Goal: Transaction & Acquisition: Purchase product/service

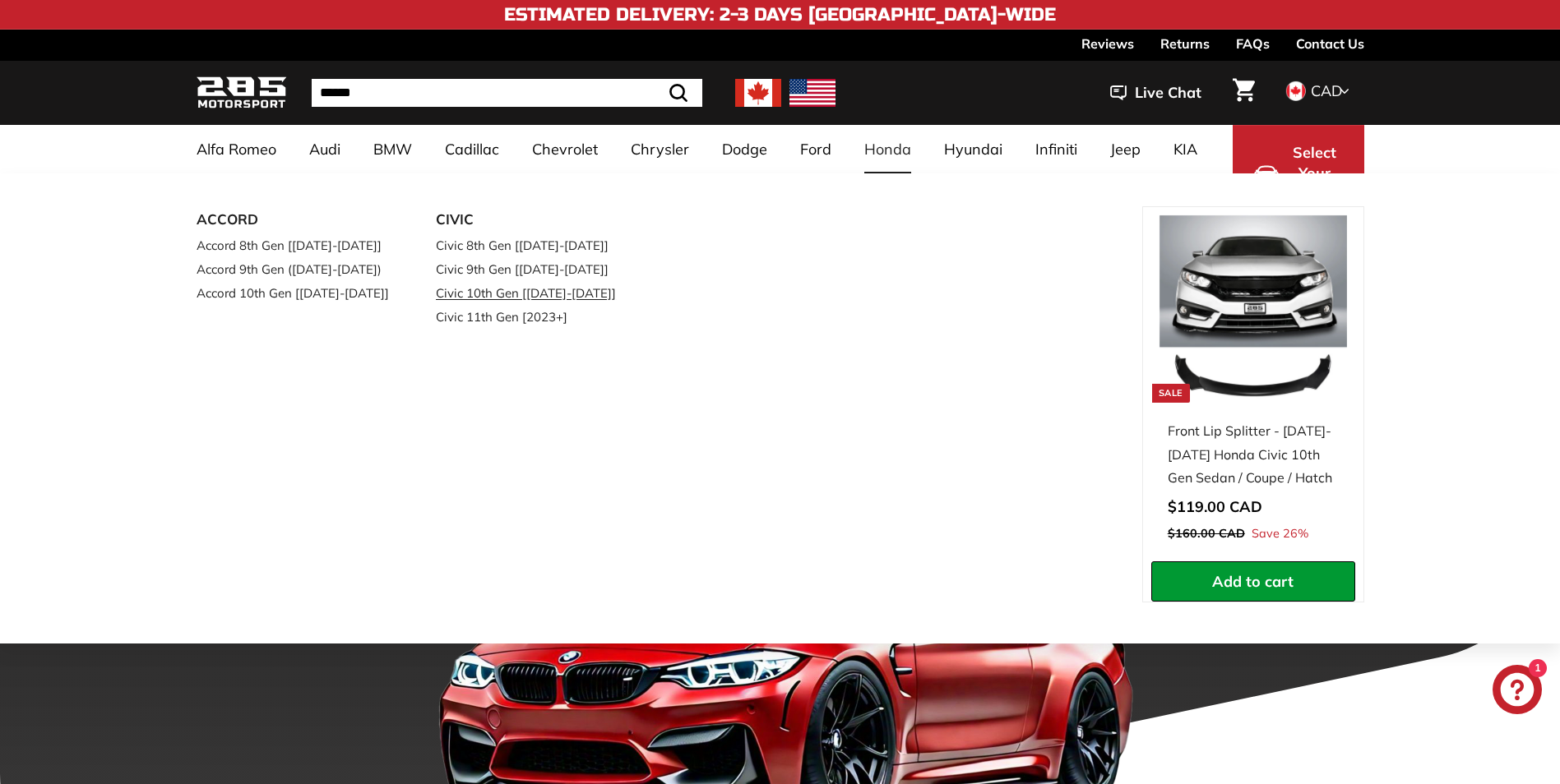
click at [547, 293] on link "Civic 10th Gen [[DATE]-[DATE]]" at bounding box center [533, 293] width 194 height 24
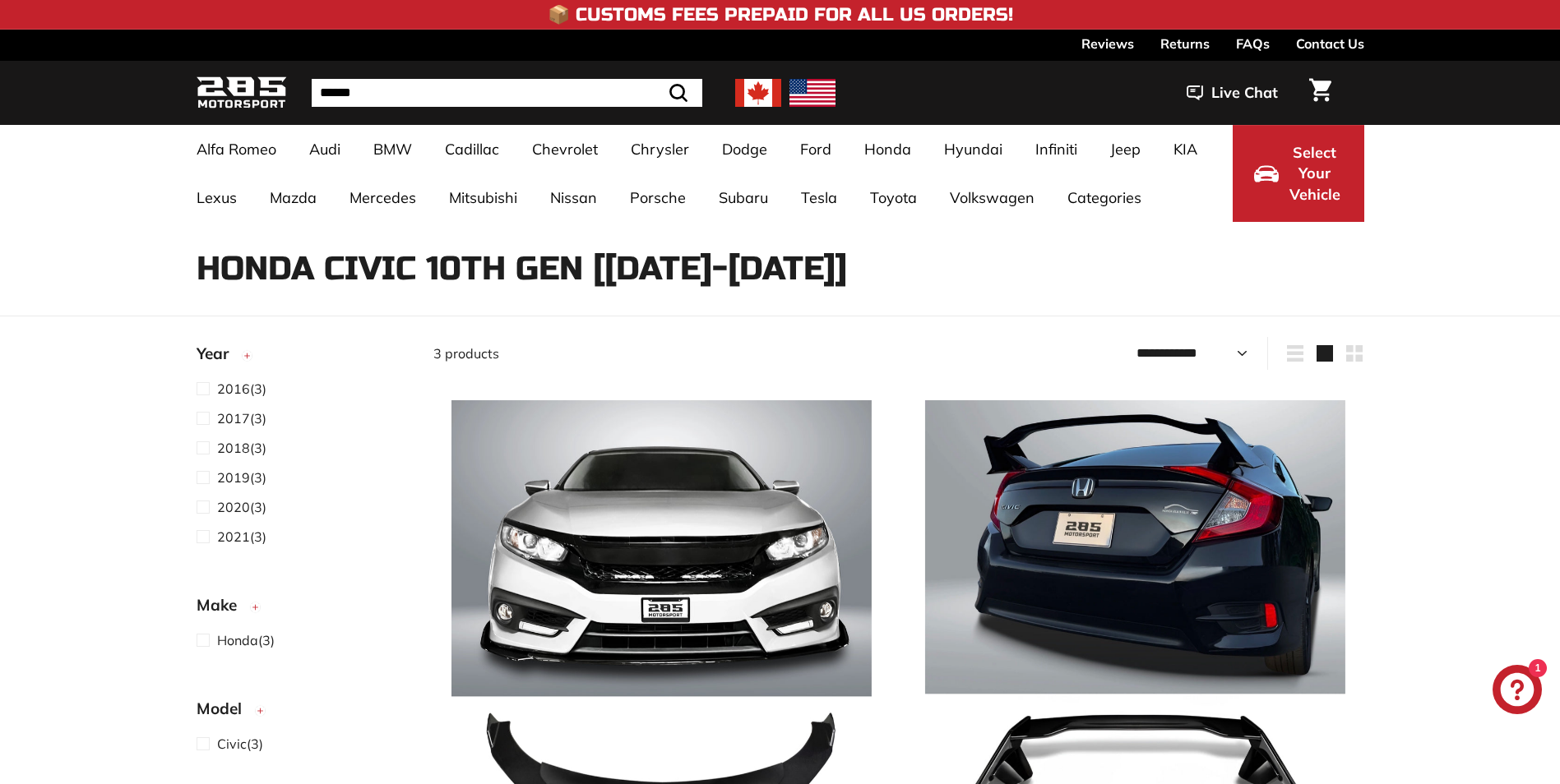
select select "**********"
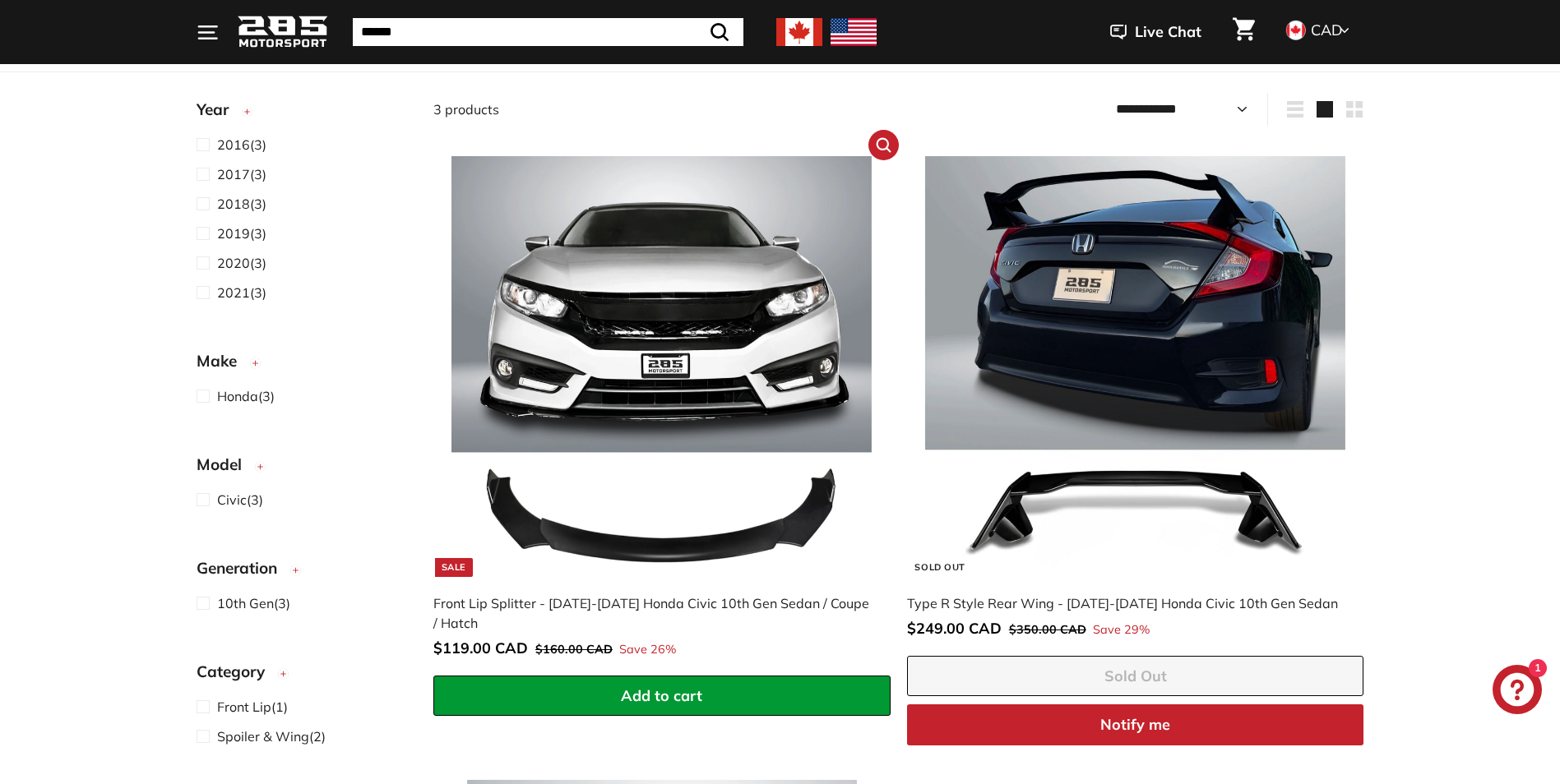
scroll to position [328, 0]
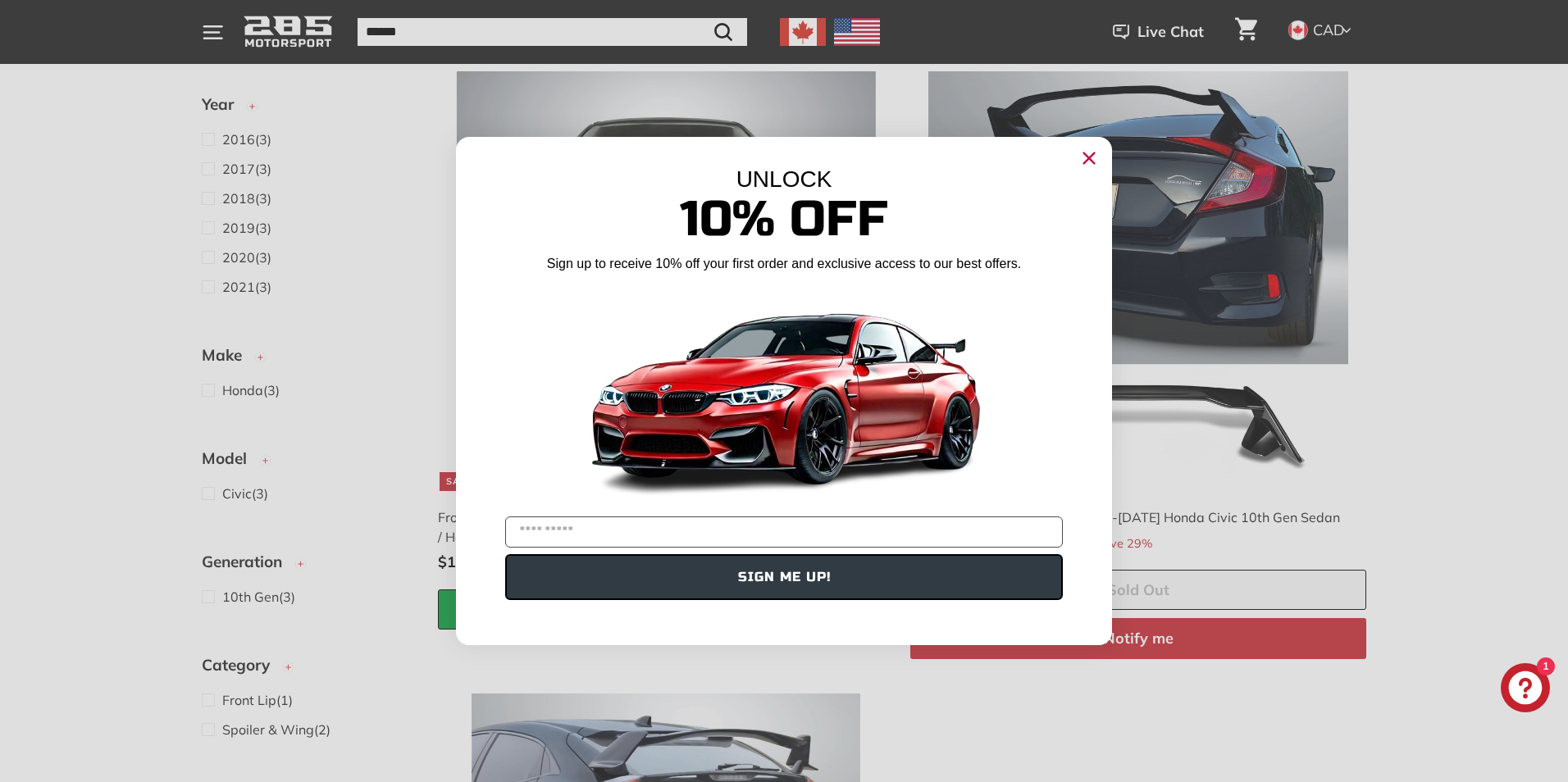
drag, startPoint x: 1094, startPoint y: 155, endPoint x: 1051, endPoint y: 174, distance: 47.0
click at [1094, 156] on icon "Close dialog" at bounding box center [1089, 158] width 26 height 26
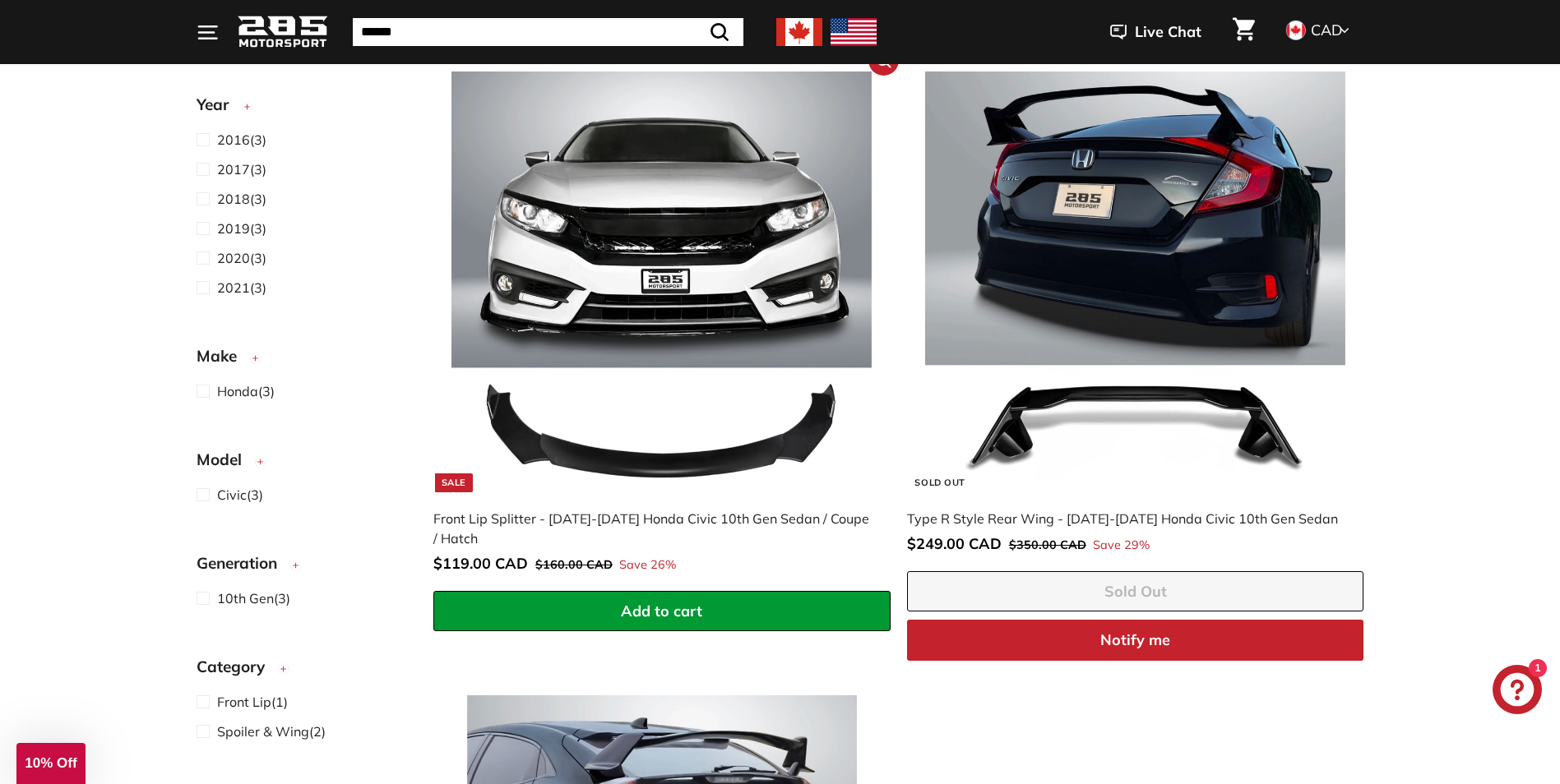
click at [548, 282] on img at bounding box center [662, 282] width 420 height 420
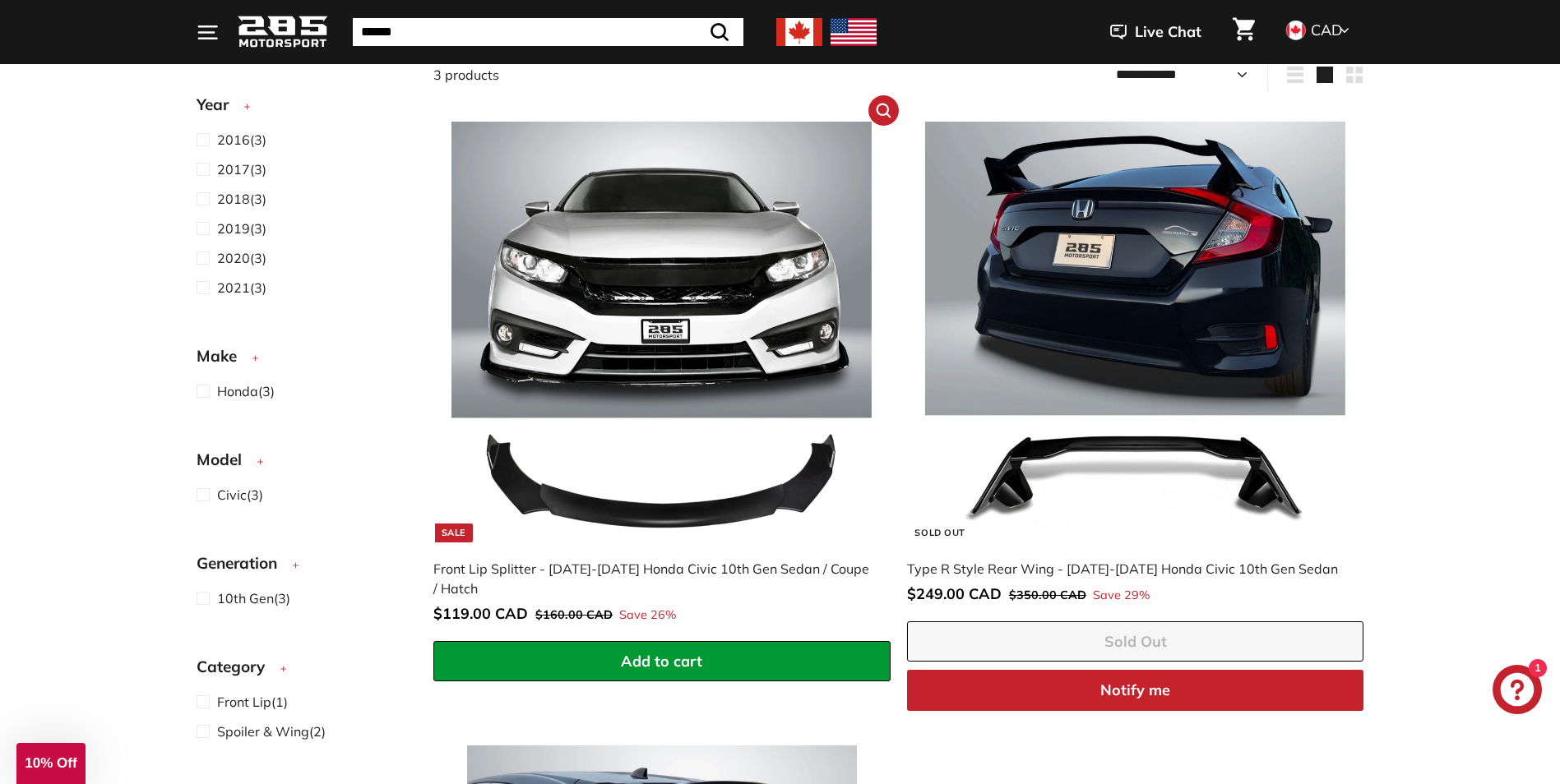
scroll to position [246, 0]
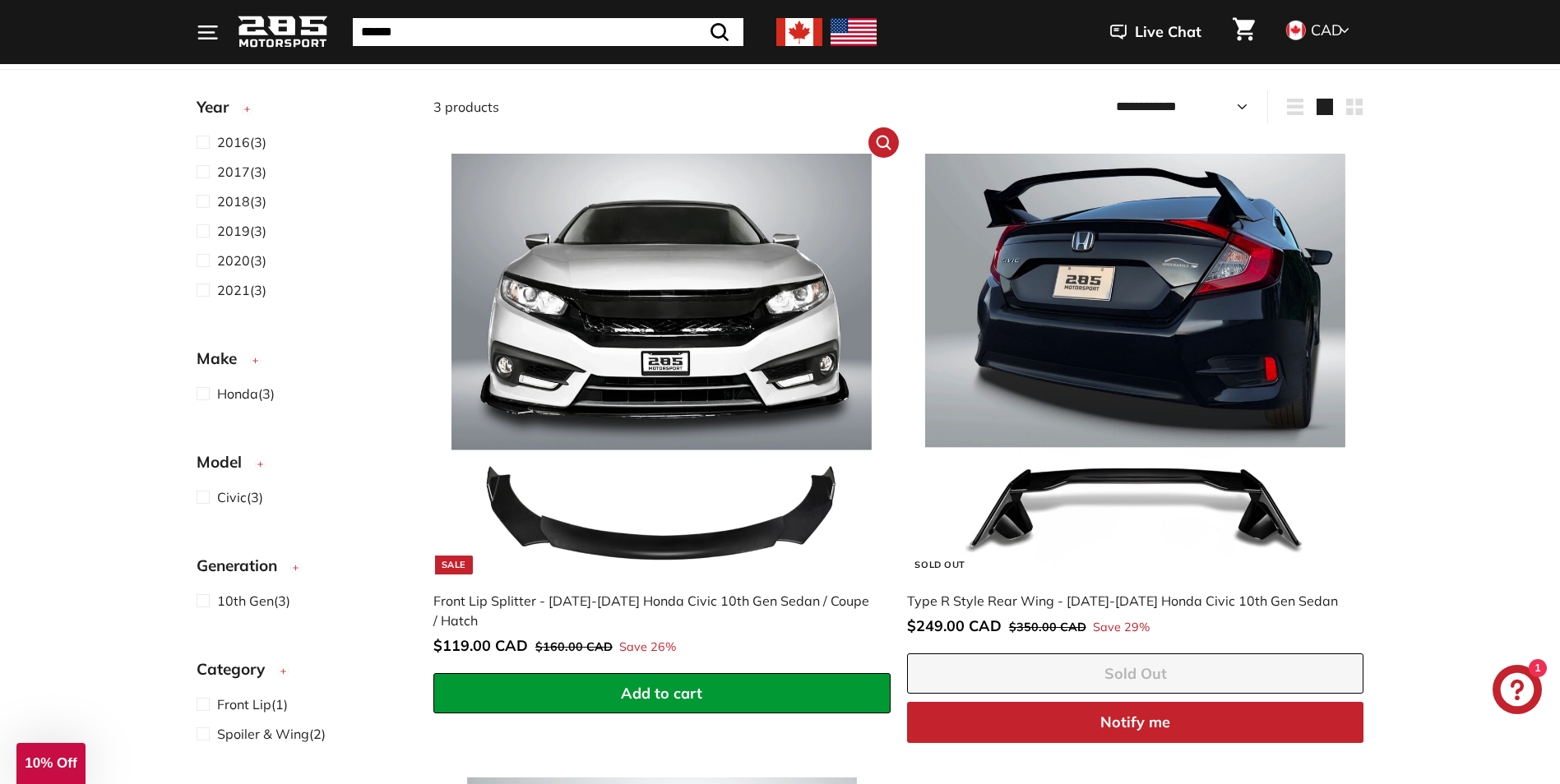
click at [657, 285] on img at bounding box center [662, 364] width 420 height 420
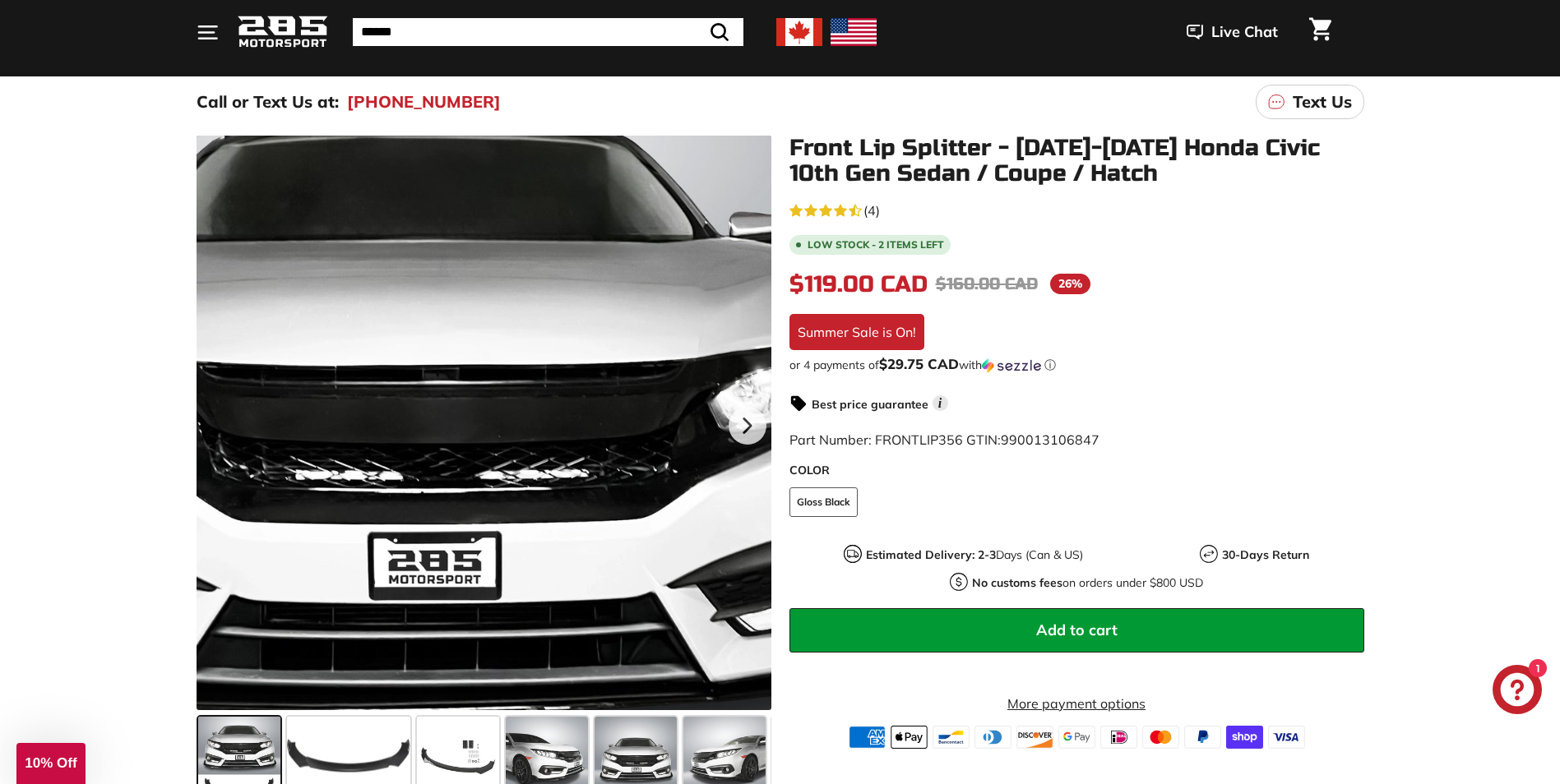
scroll to position [164, 0]
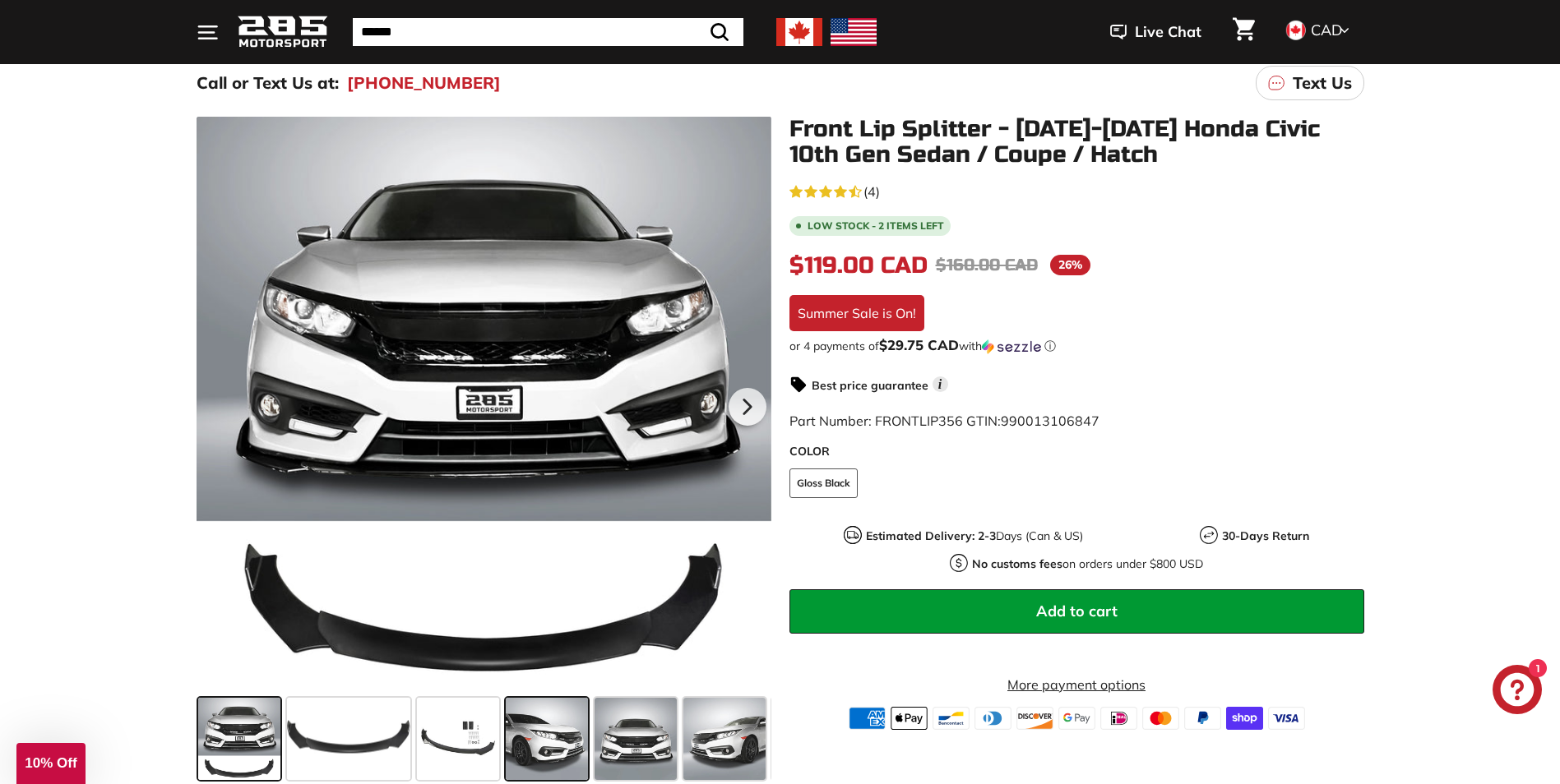
click at [542, 755] on span at bounding box center [547, 738] width 82 height 82
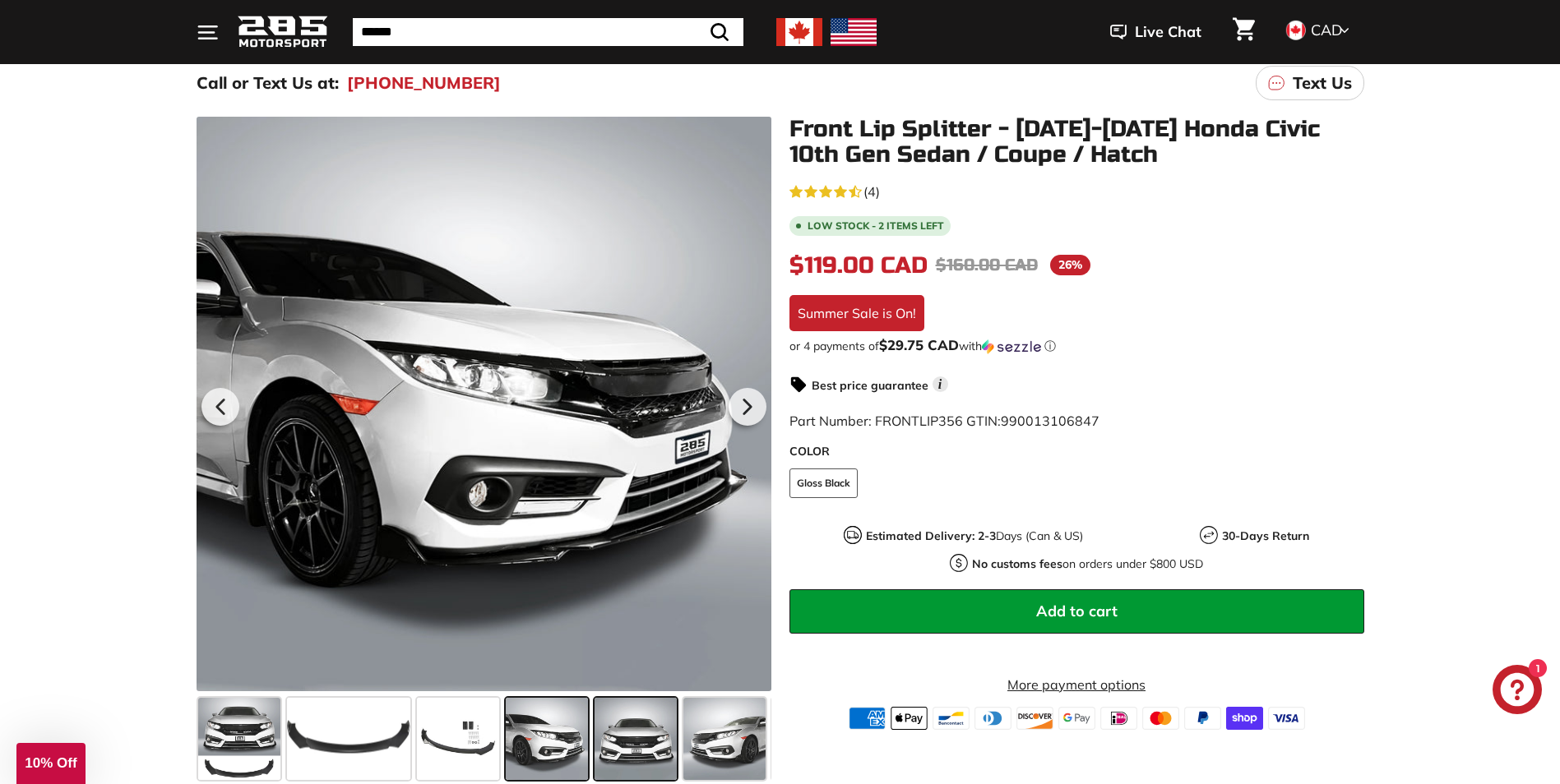
click at [623, 743] on span at bounding box center [636, 738] width 82 height 82
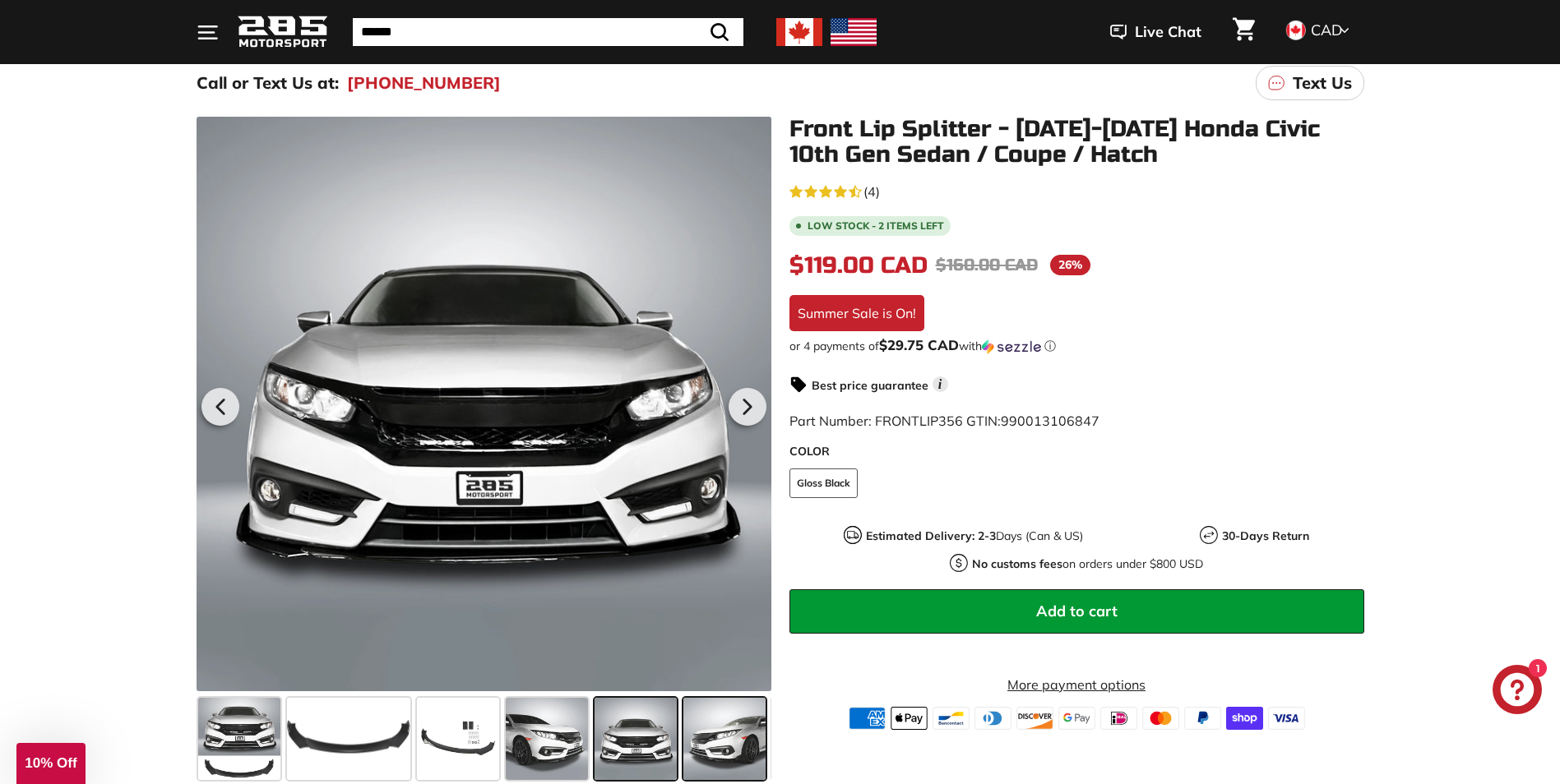
click at [683, 734] on span at bounding box center [724, 738] width 82 height 82
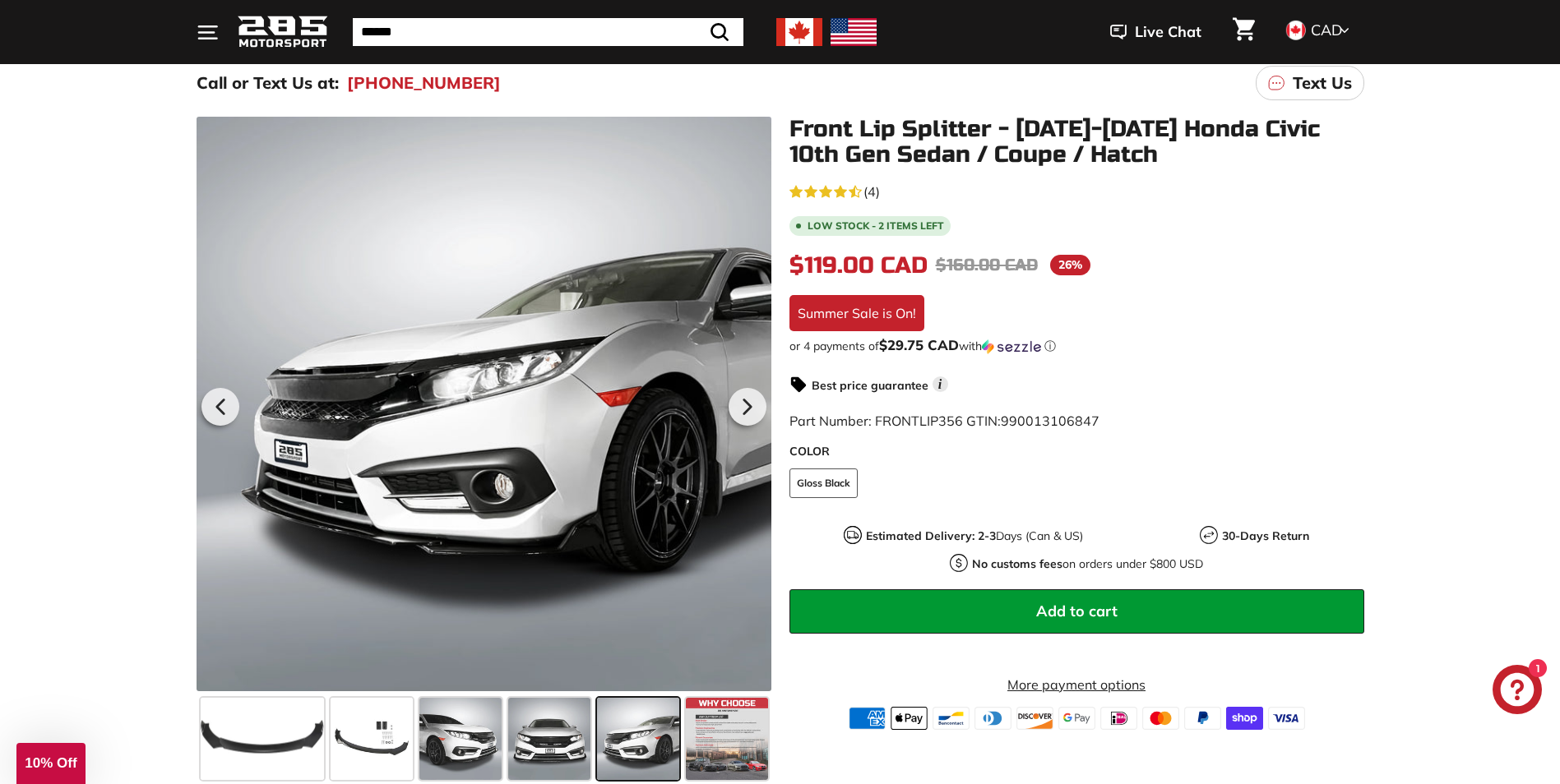
click at [623, 733] on span at bounding box center [637, 738] width 82 height 82
click at [512, 734] on span at bounding box center [549, 738] width 82 height 82
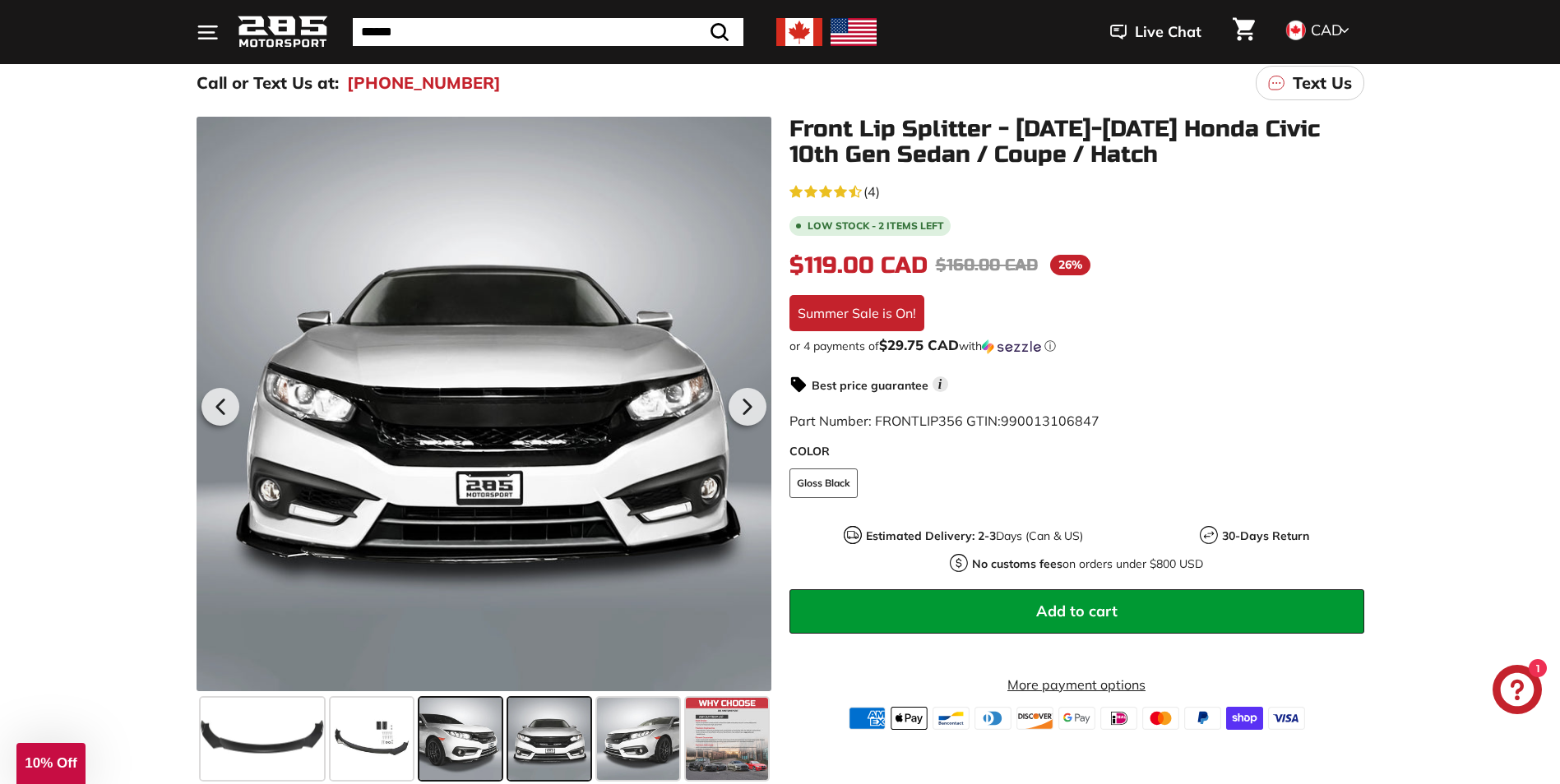
click at [427, 734] on span at bounding box center [460, 738] width 82 height 82
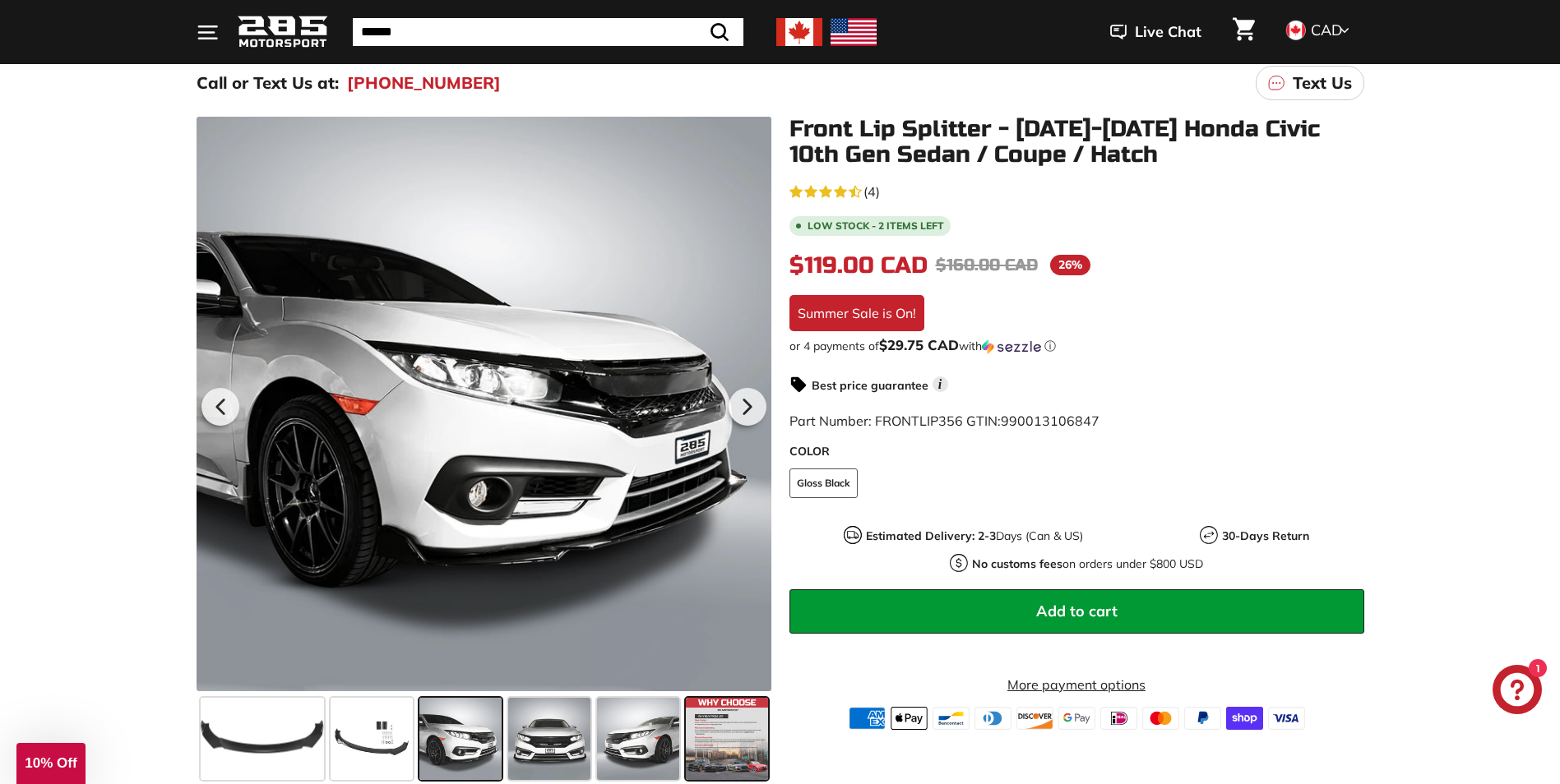
click at [701, 722] on span at bounding box center [726, 738] width 82 height 82
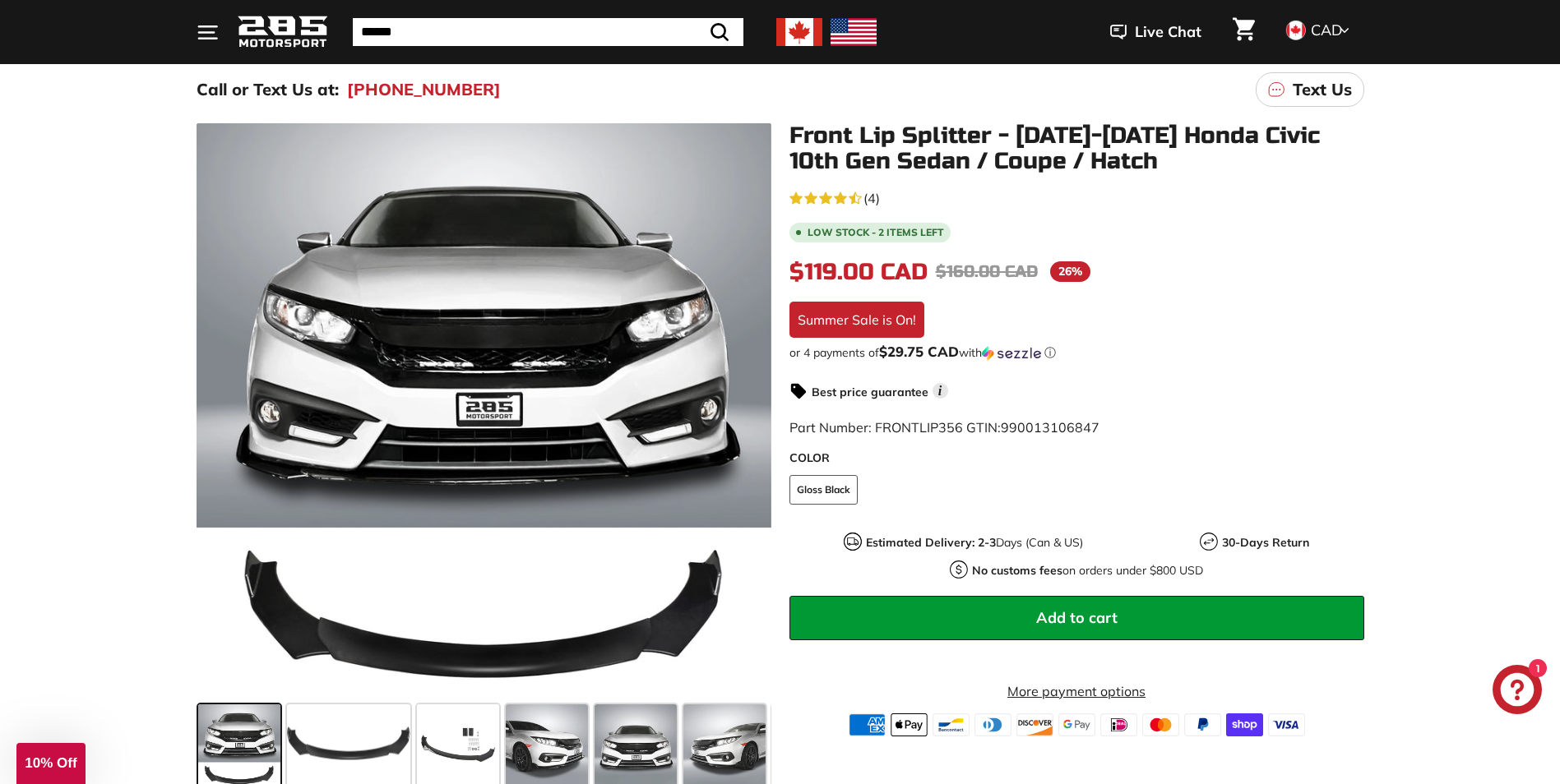
scroll to position [164, 0]
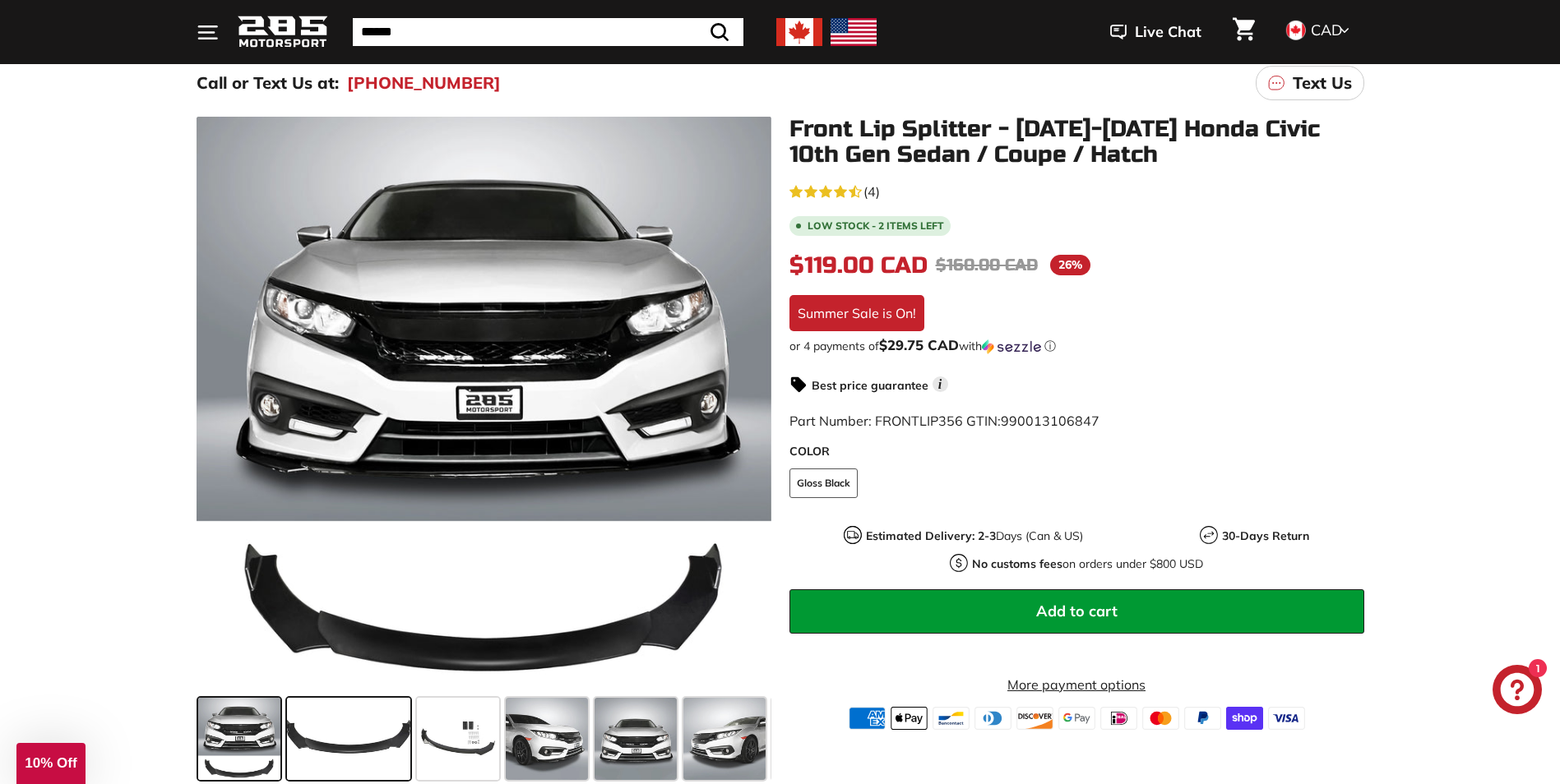
click at [347, 746] on span at bounding box center [348, 738] width 124 height 82
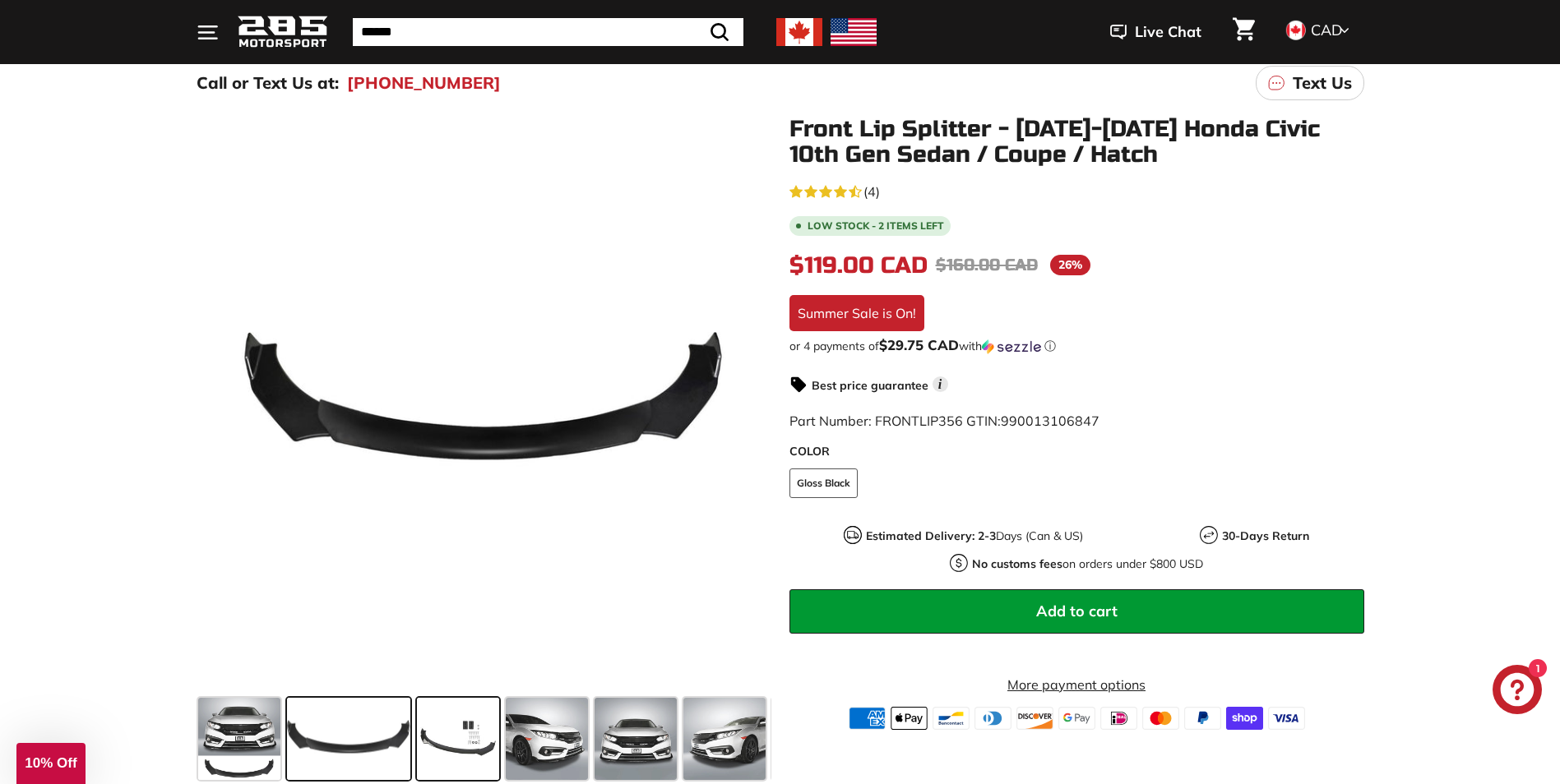
click at [446, 733] on span at bounding box center [457, 738] width 82 height 82
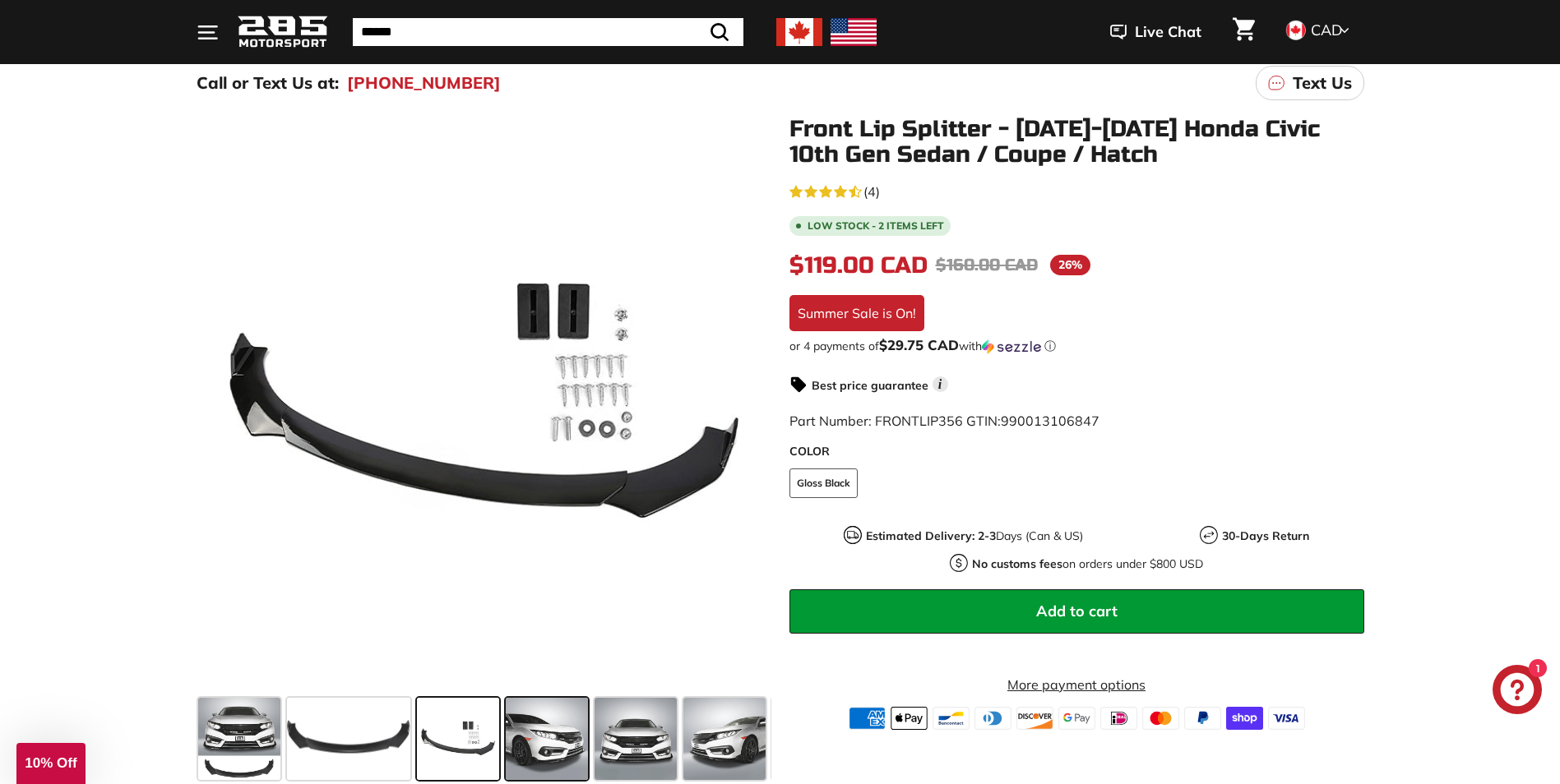
click at [533, 736] on span at bounding box center [547, 738] width 82 height 82
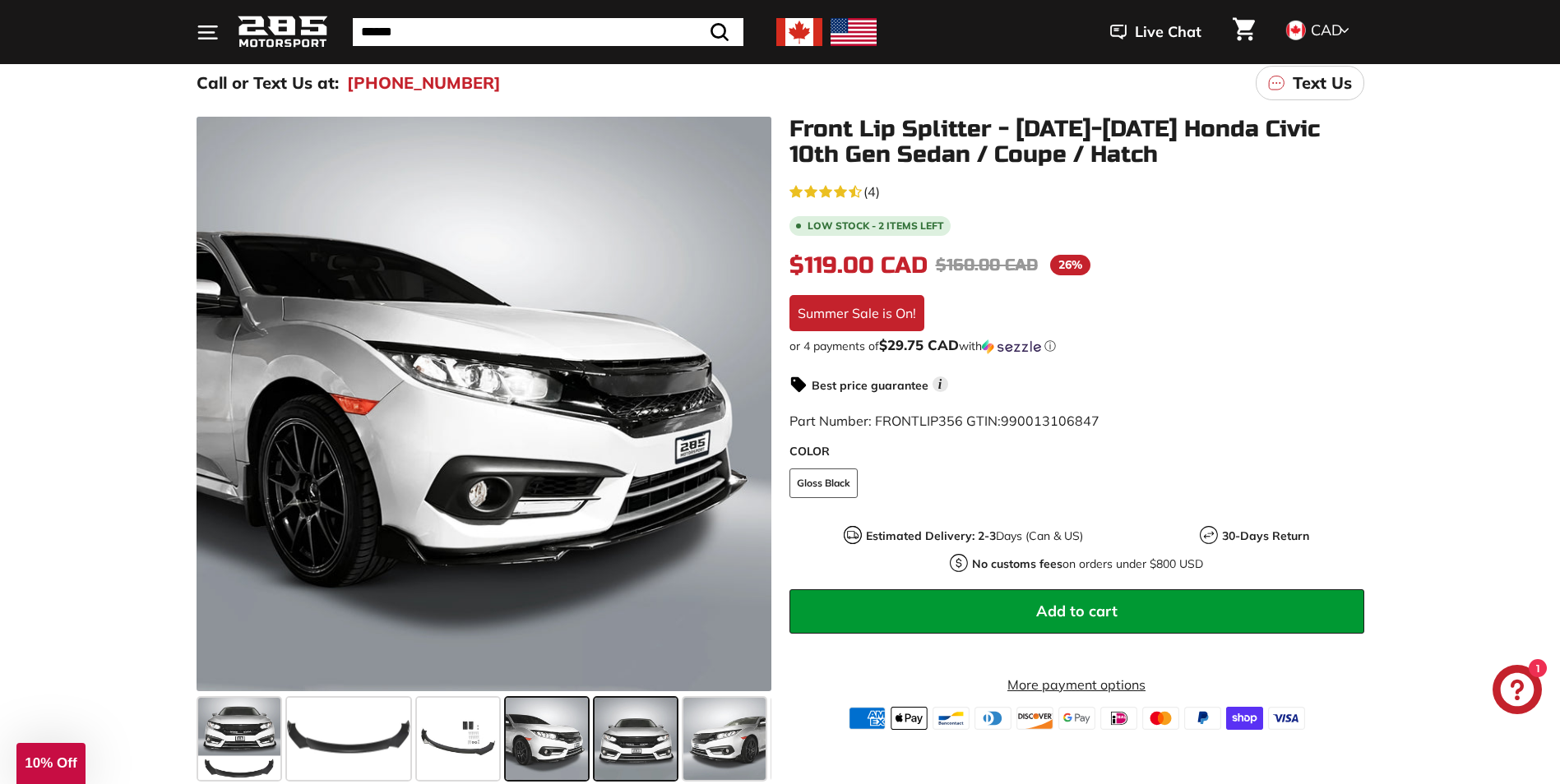
click at [624, 743] on span at bounding box center [636, 738] width 82 height 82
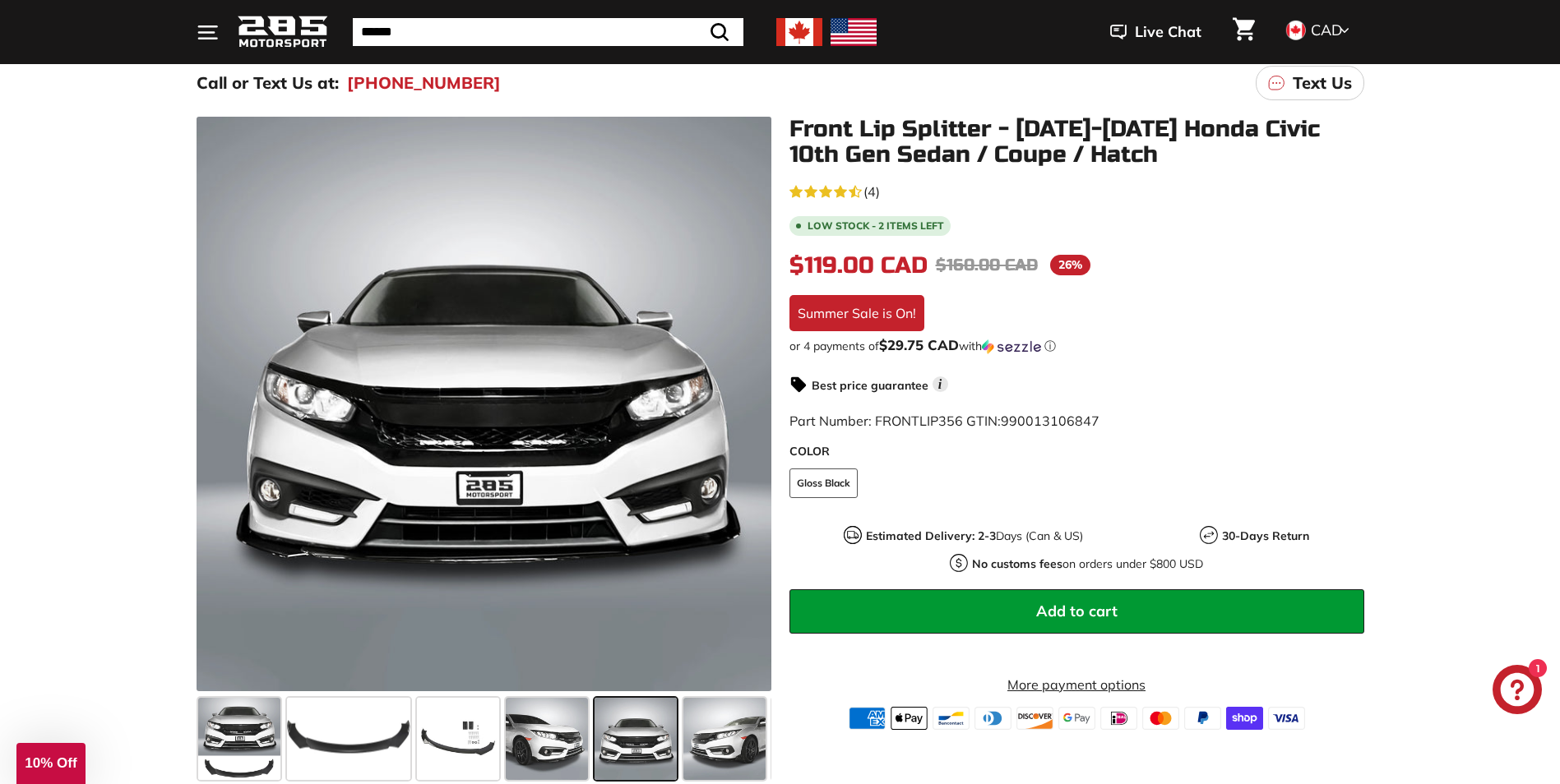
click at [678, 742] on div at bounding box center [636, 739] width 89 height 89
click at [704, 741] on span at bounding box center [724, 738] width 82 height 82
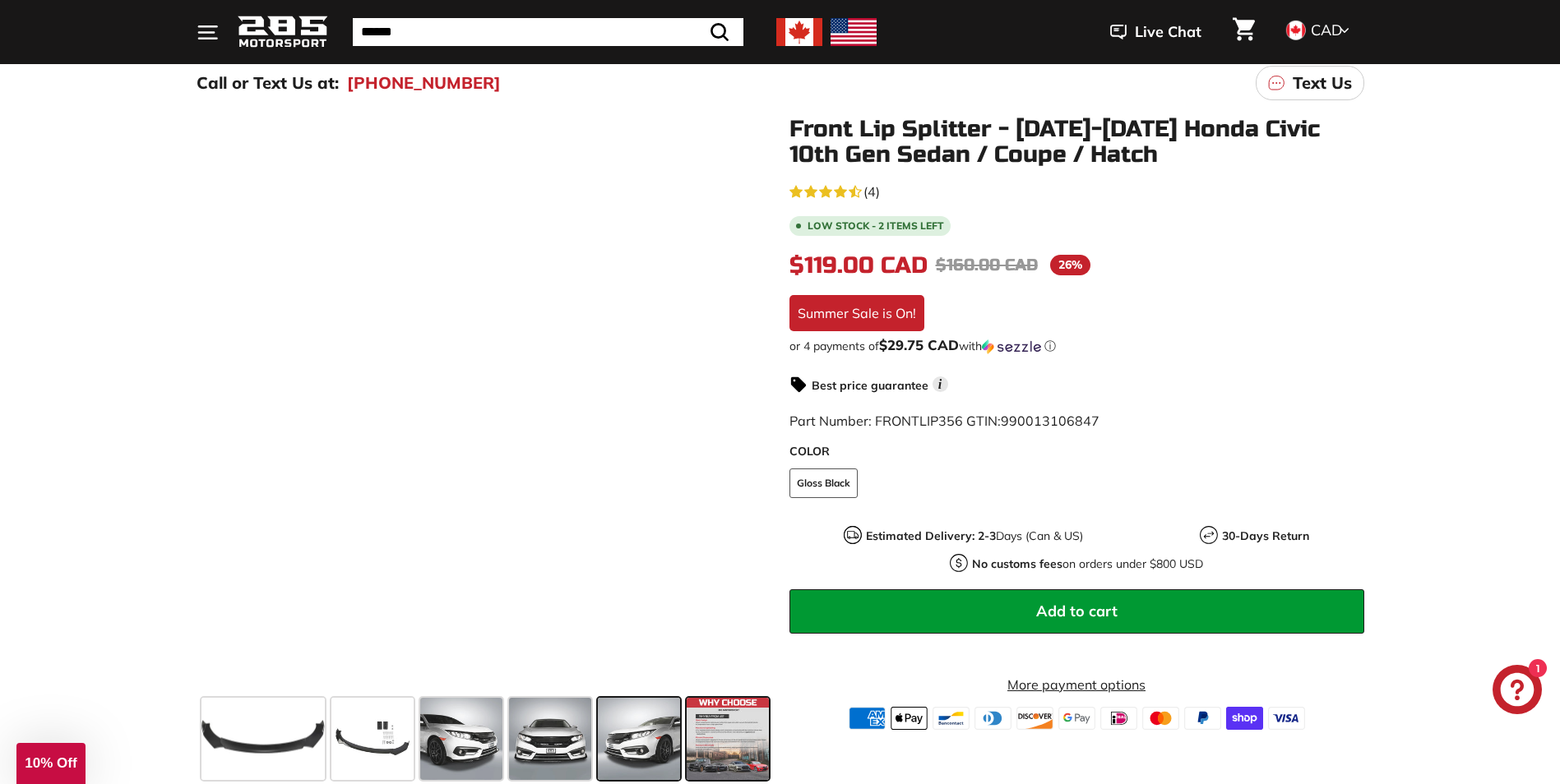
scroll to position [0, 86]
